Goal: Navigation & Orientation: Find specific page/section

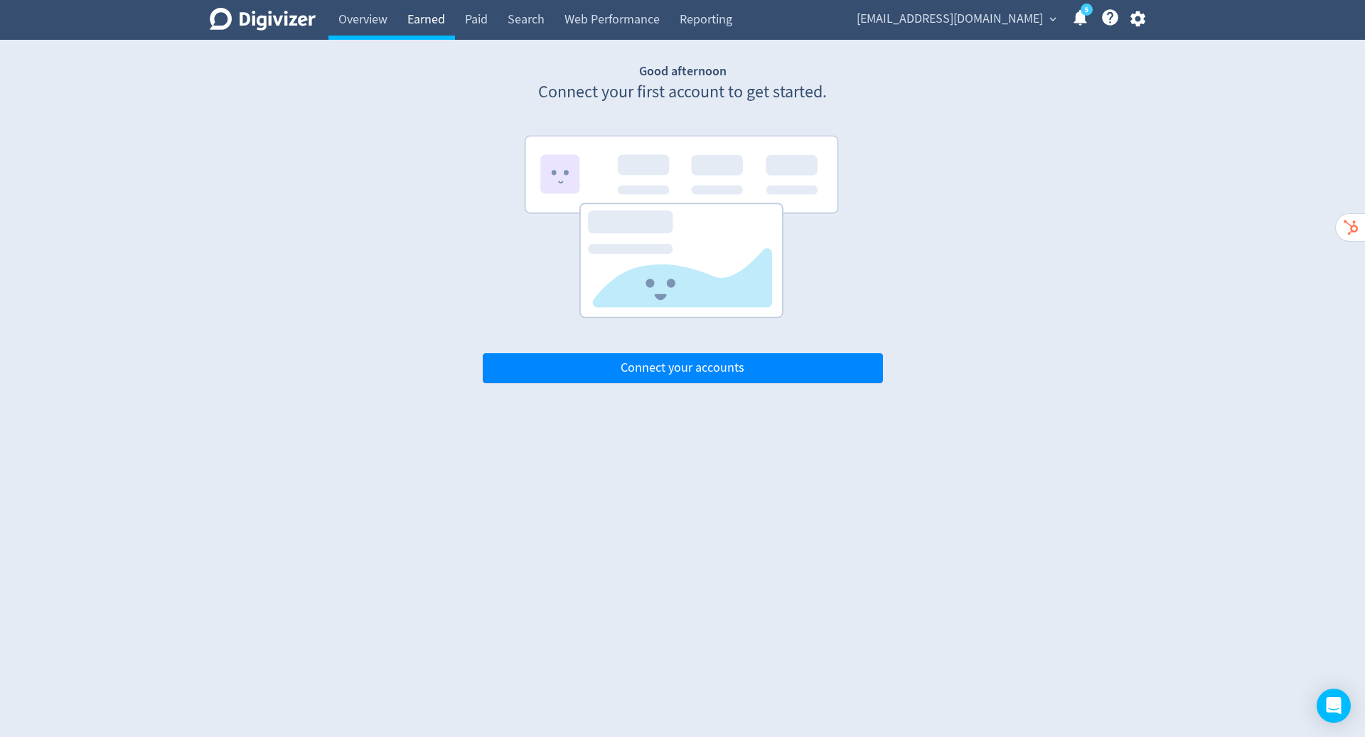
click at [422, 16] on link "Earned" at bounding box center [426, 20] width 58 height 40
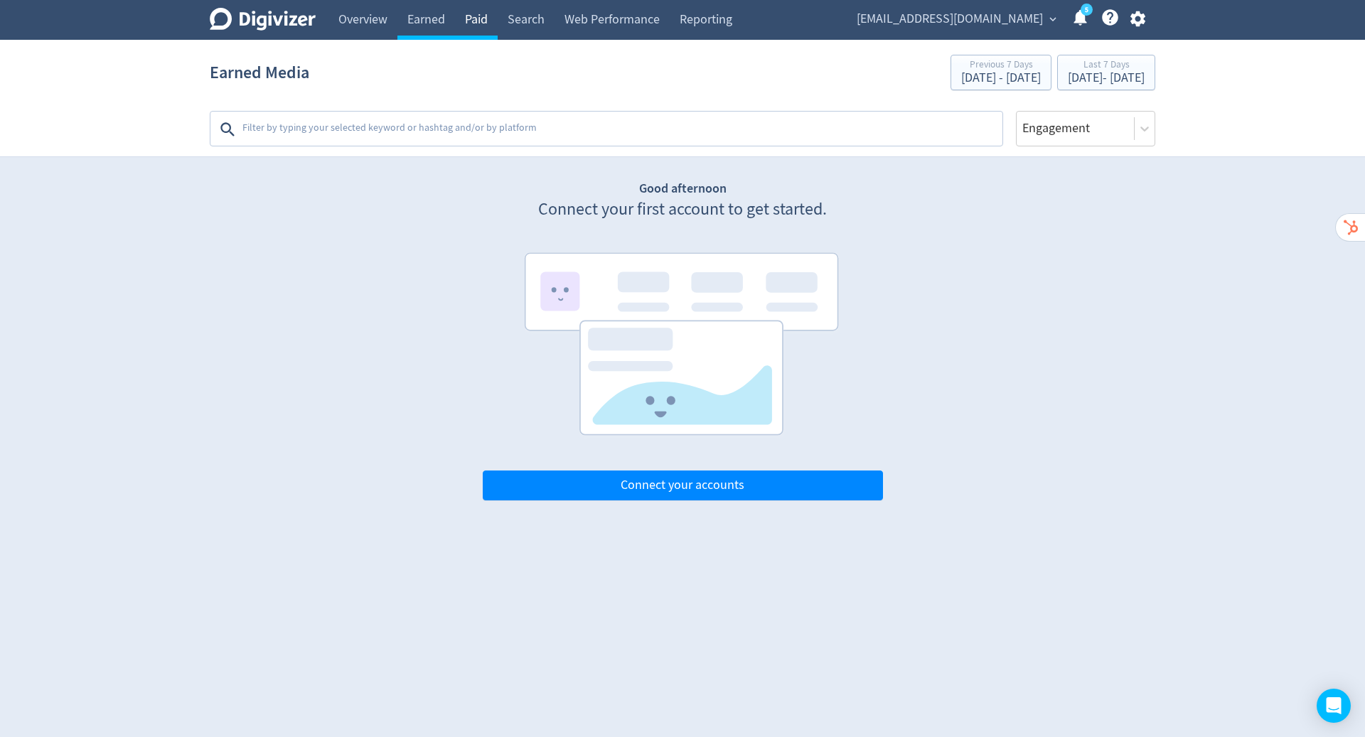
click at [474, 20] on link "Paid" at bounding box center [476, 20] width 43 height 40
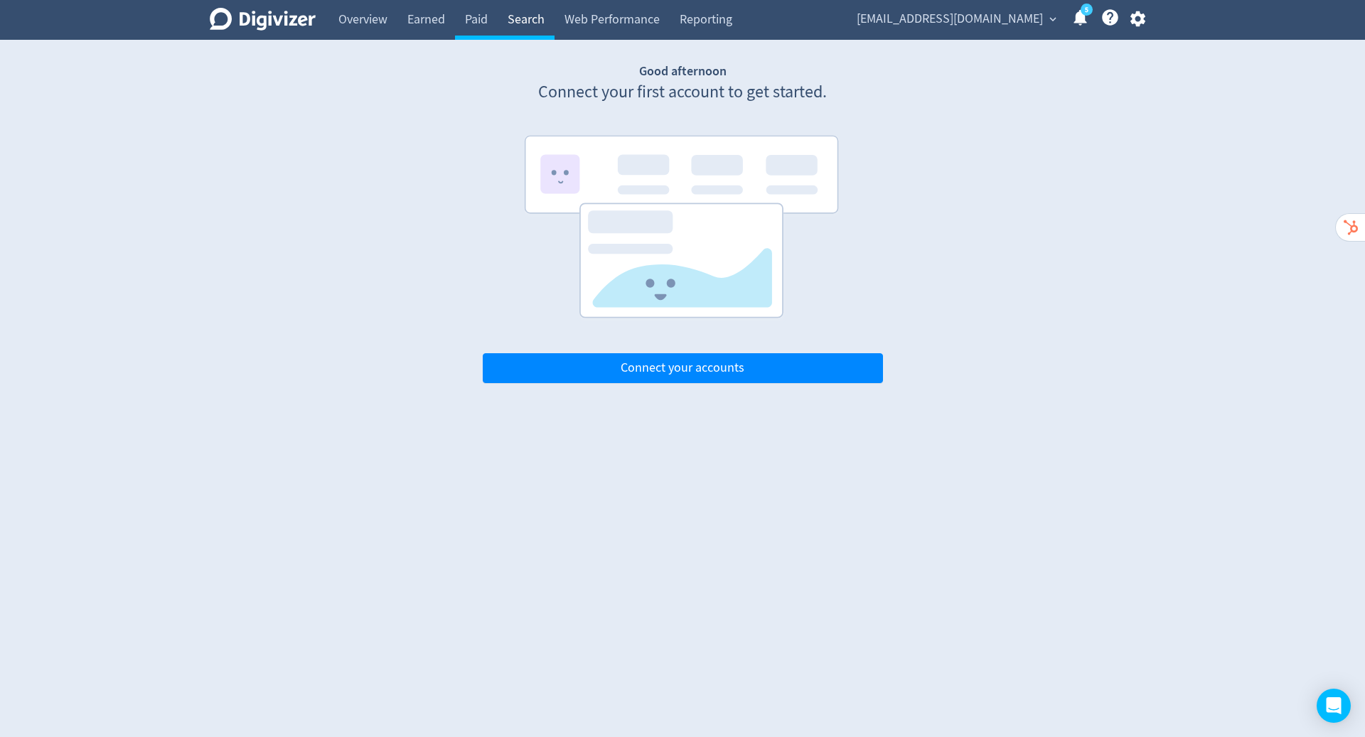
click at [538, 19] on link "Search" at bounding box center [526, 20] width 57 height 40
click at [592, 24] on link "Web Performance" at bounding box center [612, 20] width 115 height 40
click at [722, 5] on link "Reporting" at bounding box center [706, 20] width 73 height 40
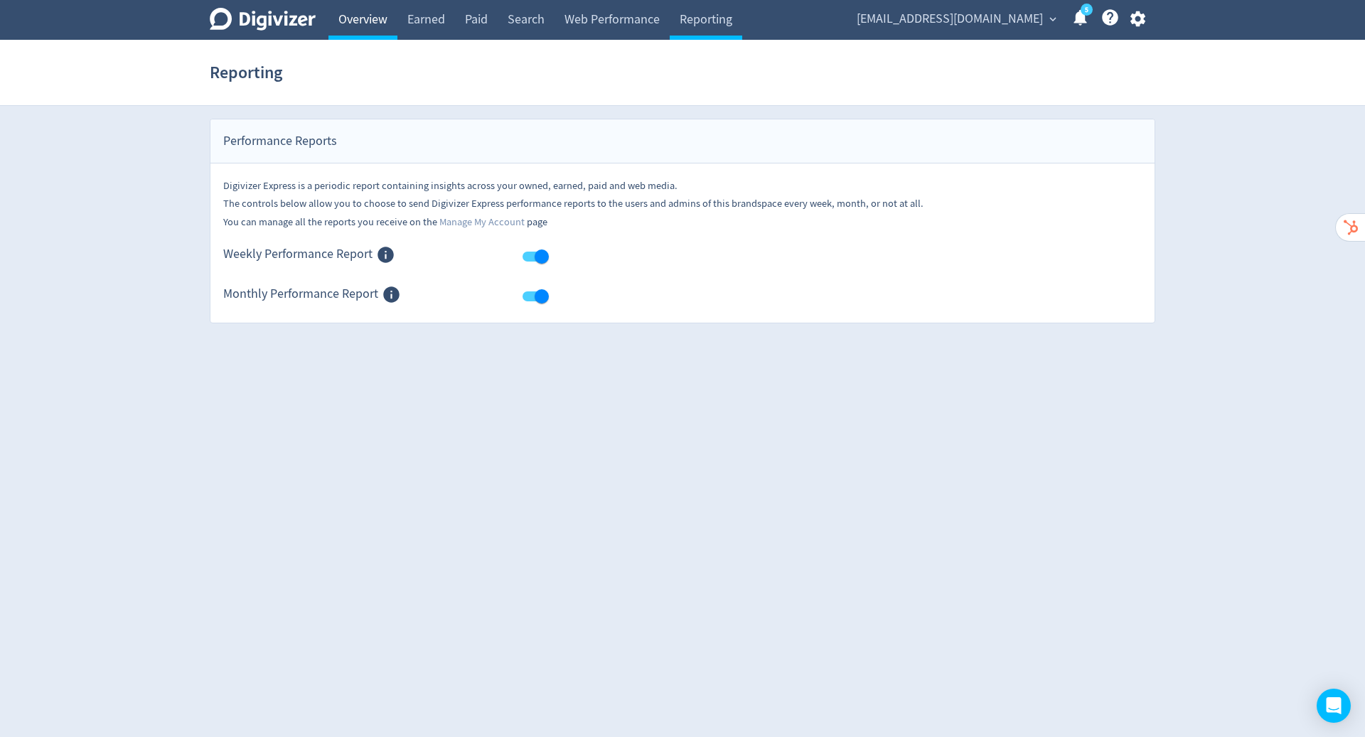
click at [360, 8] on link "Overview" at bounding box center [363, 20] width 69 height 40
